Goal: Information Seeking & Learning: Learn about a topic

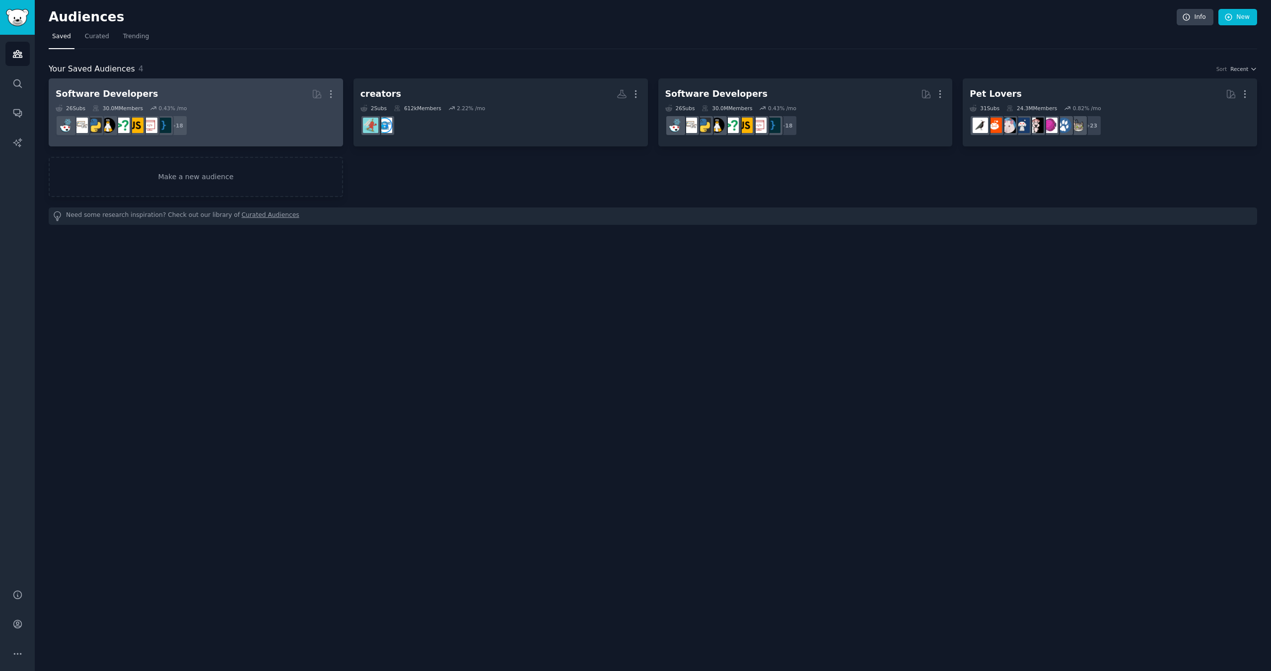
click at [228, 124] on dd "+ 18" at bounding box center [196, 126] width 281 height 28
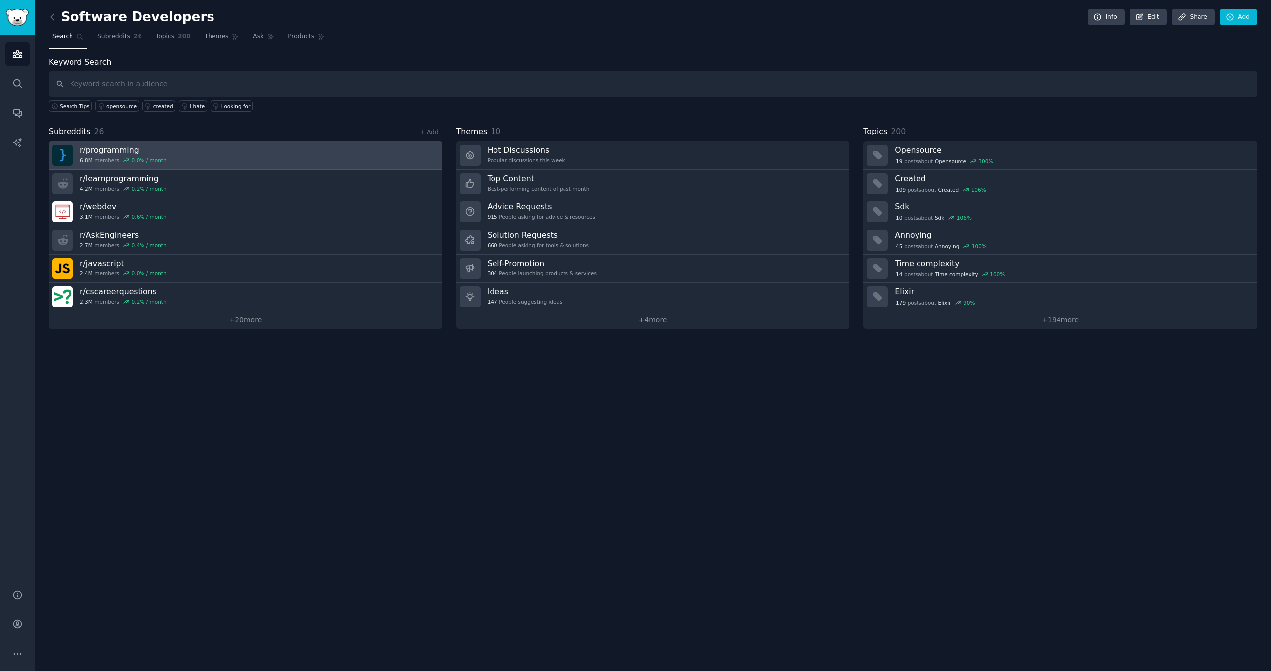
click at [190, 159] on link "r/ programming 6.8M members 0.0 % / month" at bounding box center [246, 156] width 394 height 28
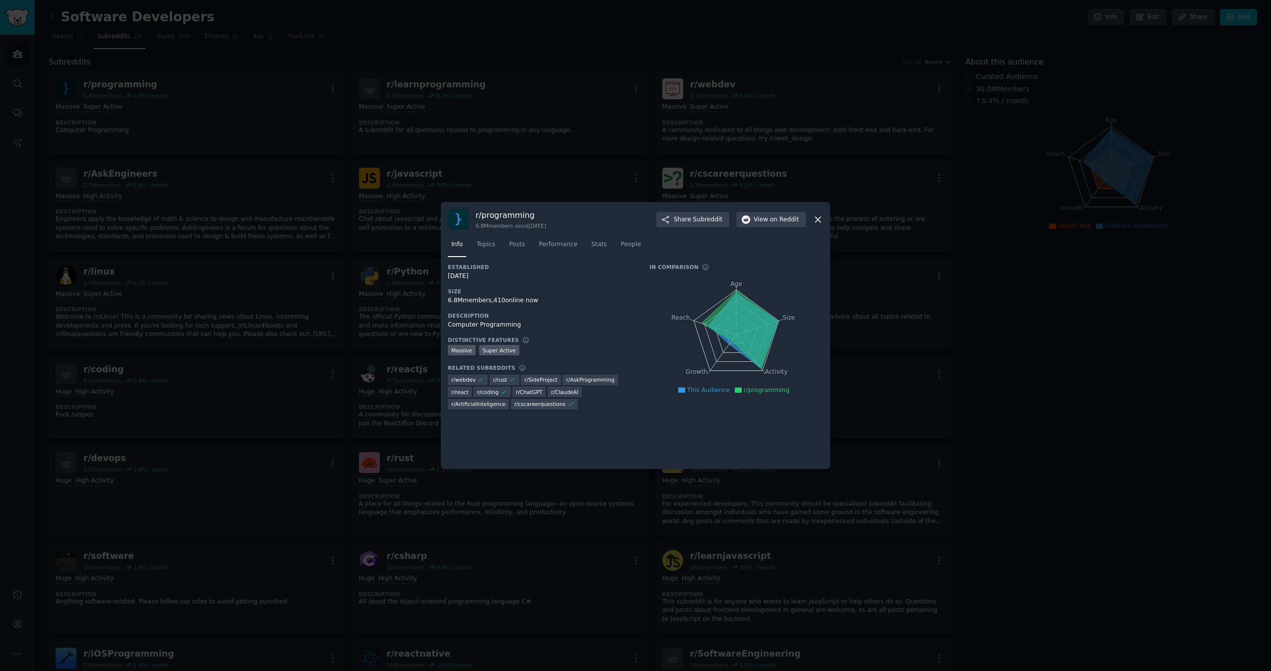
click at [818, 218] on icon at bounding box center [818, 220] width 10 height 10
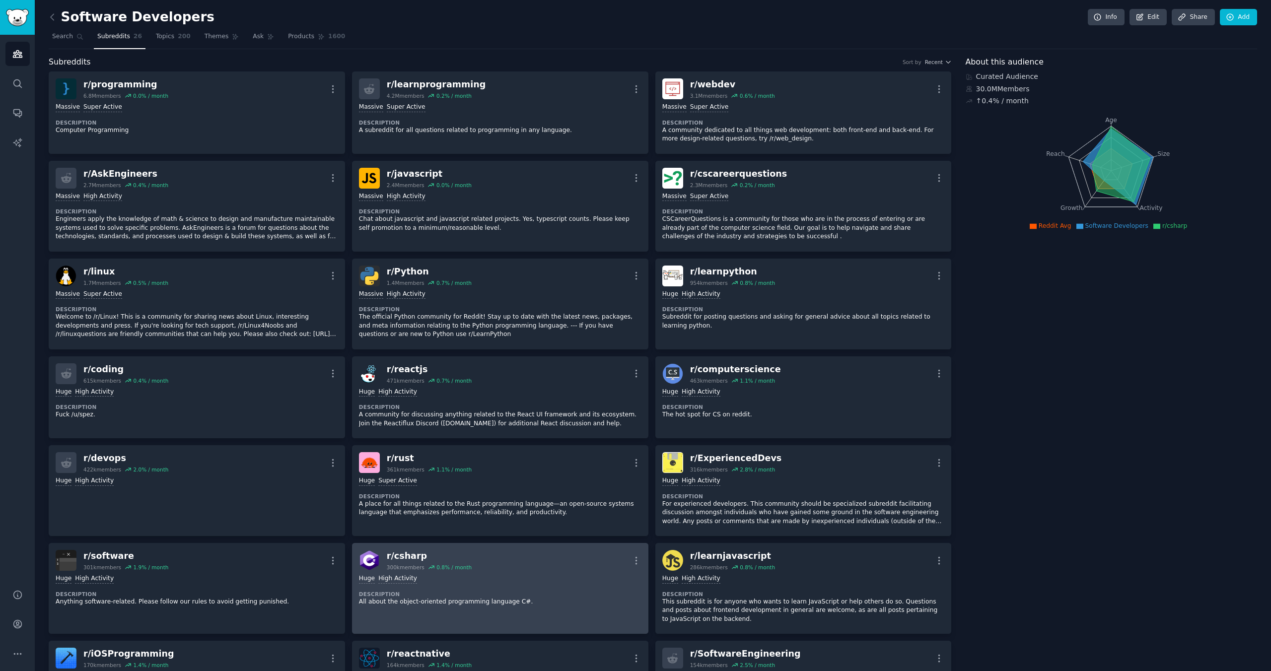
click at [544, 543] on link "r/ csharp 300k members 0.8 % / month More Huge High Activity Description All ab…" at bounding box center [500, 588] width 297 height 91
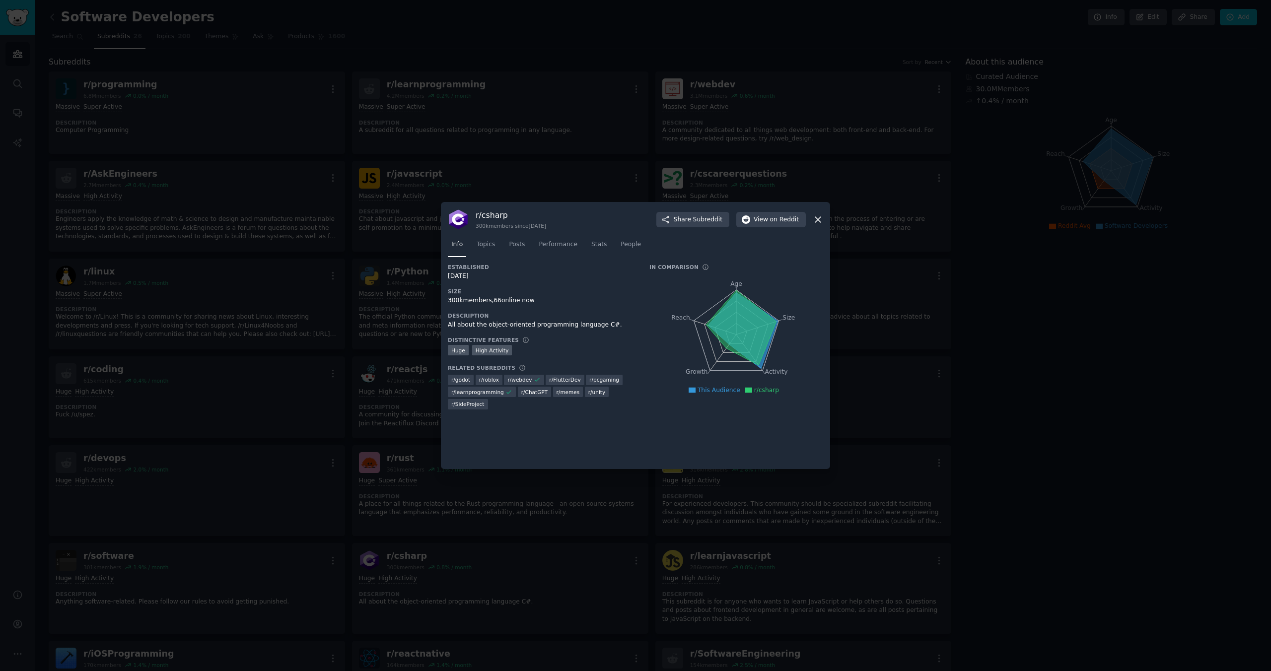
click at [817, 221] on icon at bounding box center [818, 219] width 5 height 5
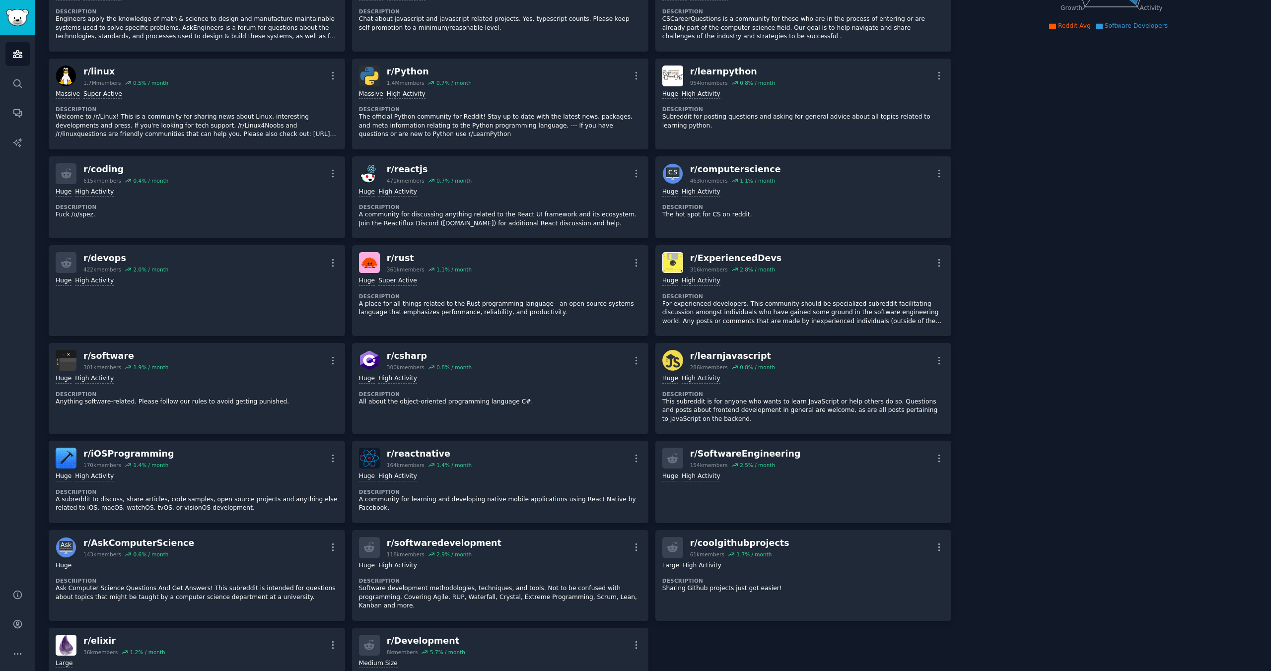
scroll to position [286, 0]
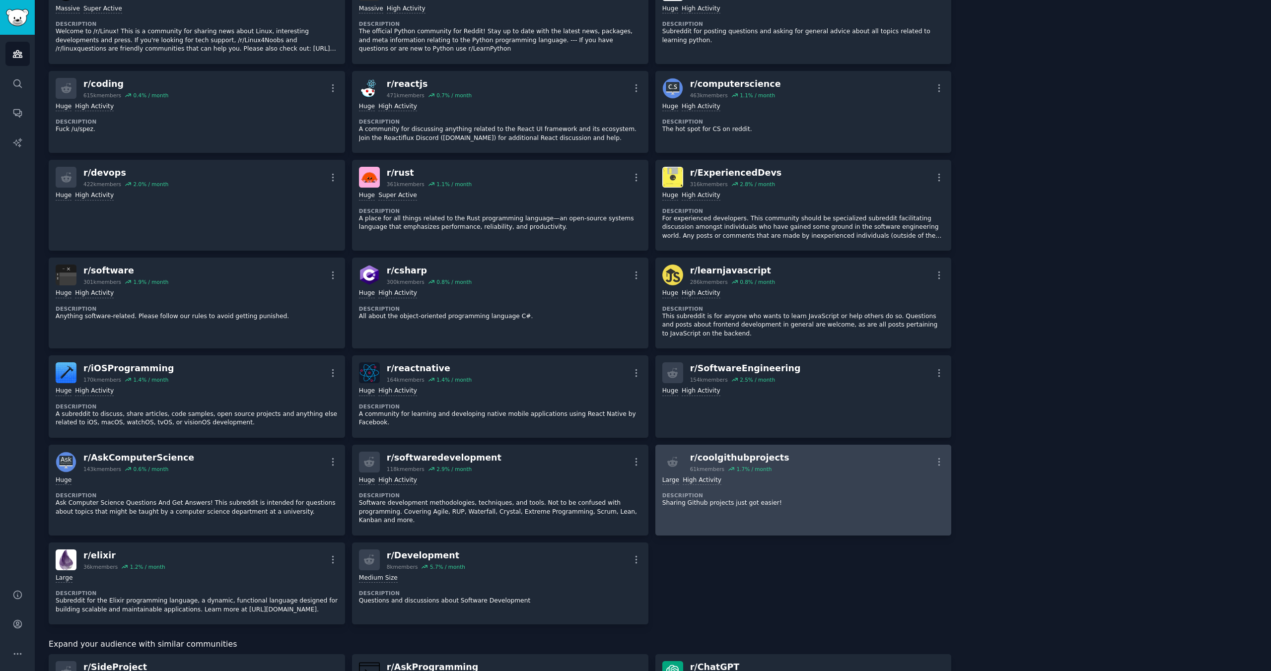
click at [773, 485] on div "Large High Activity" at bounding box center [804, 480] width 283 height 9
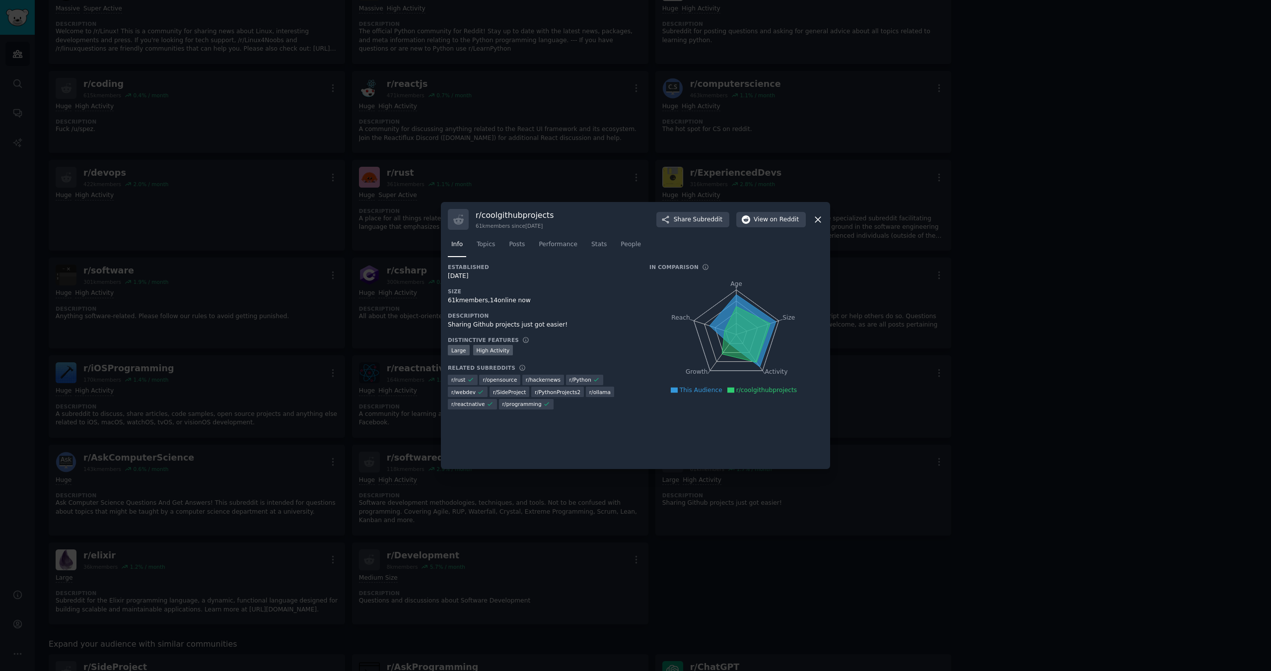
click at [818, 224] on icon at bounding box center [818, 220] width 10 height 10
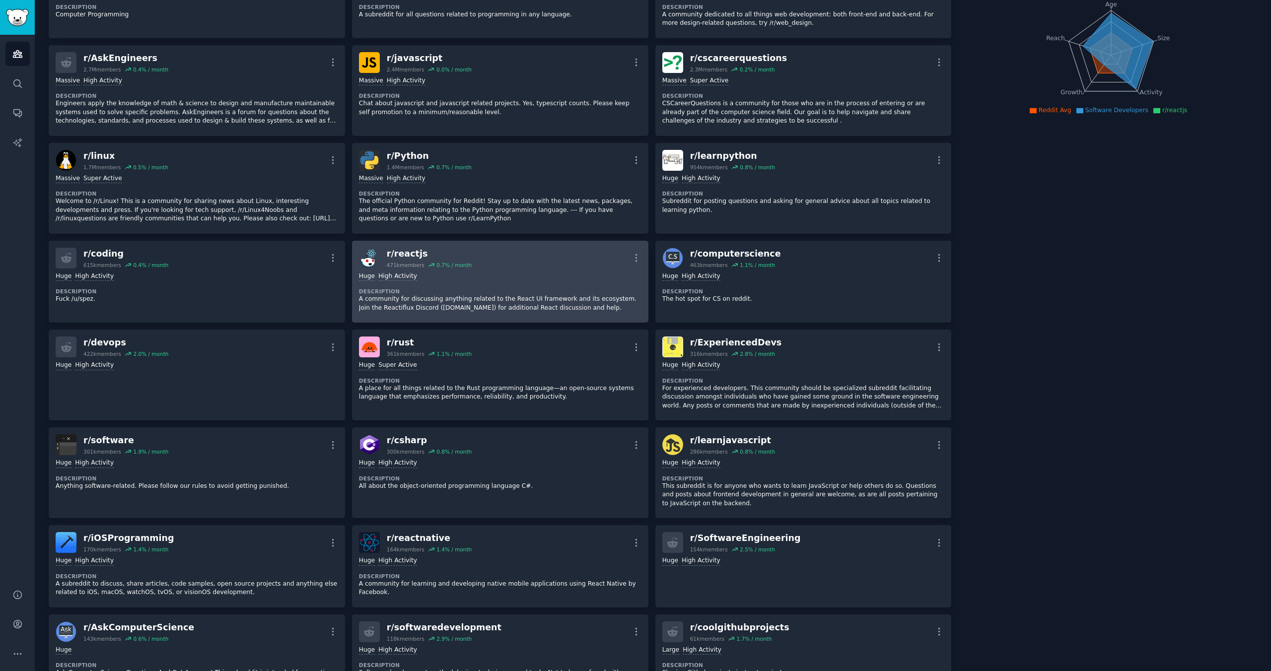
scroll to position [14, 0]
